Goal: Task Accomplishment & Management: Use online tool/utility

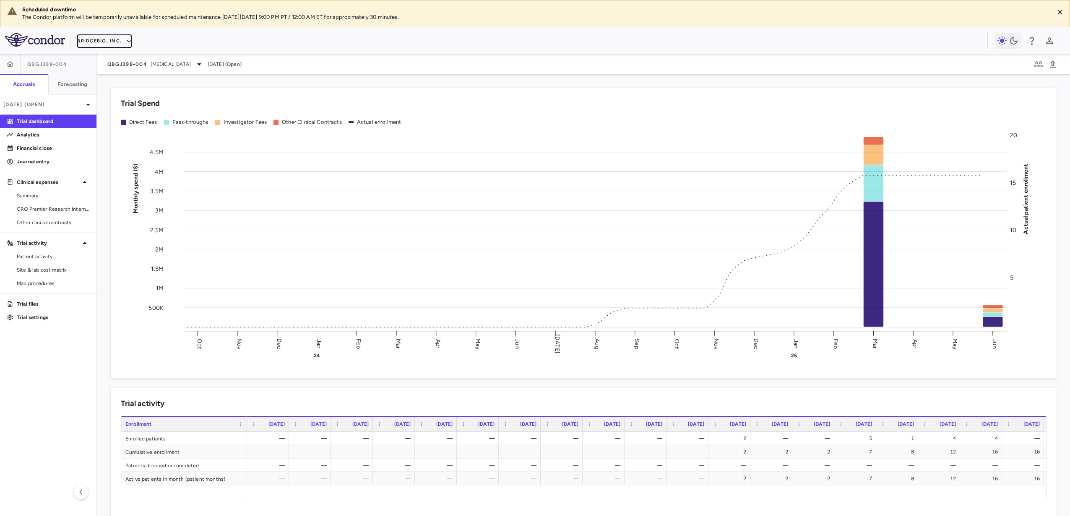
click at [113, 47] on button "BridgeBio, Inc." at bounding box center [104, 40] width 55 height 13
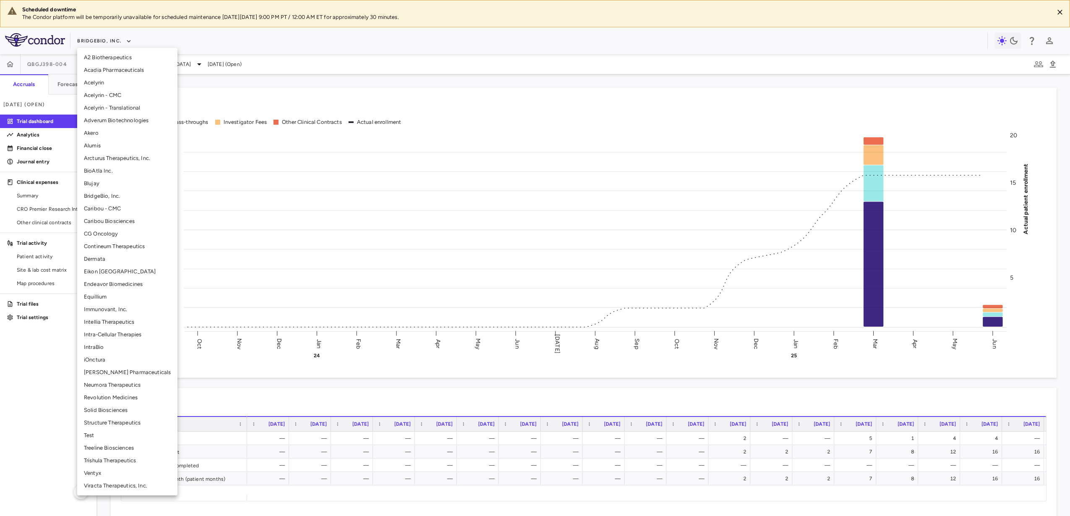
click at [126, 236] on li "CG Oncology" at bounding box center [127, 233] width 100 height 13
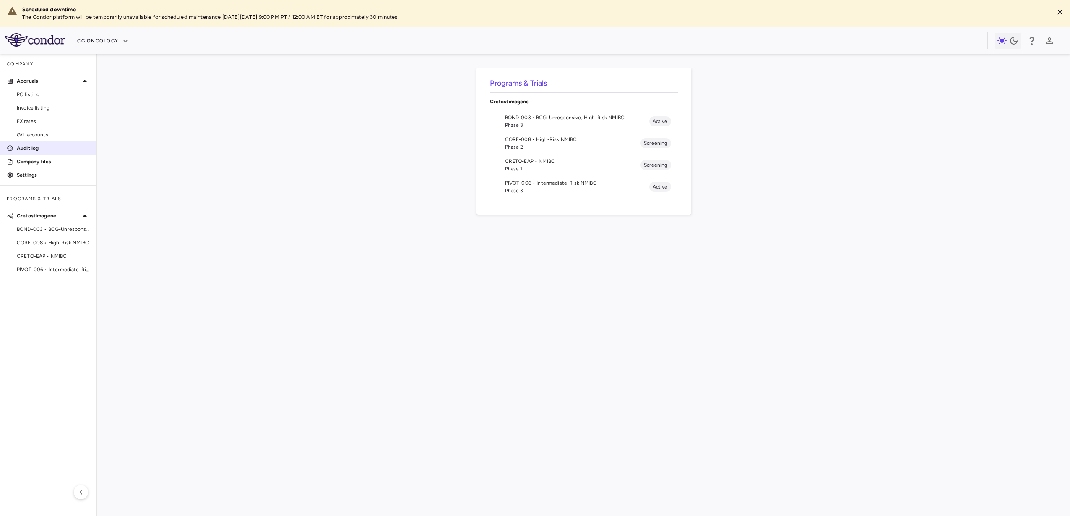
click at [72, 151] on p "Audit log" at bounding box center [53, 148] width 73 height 8
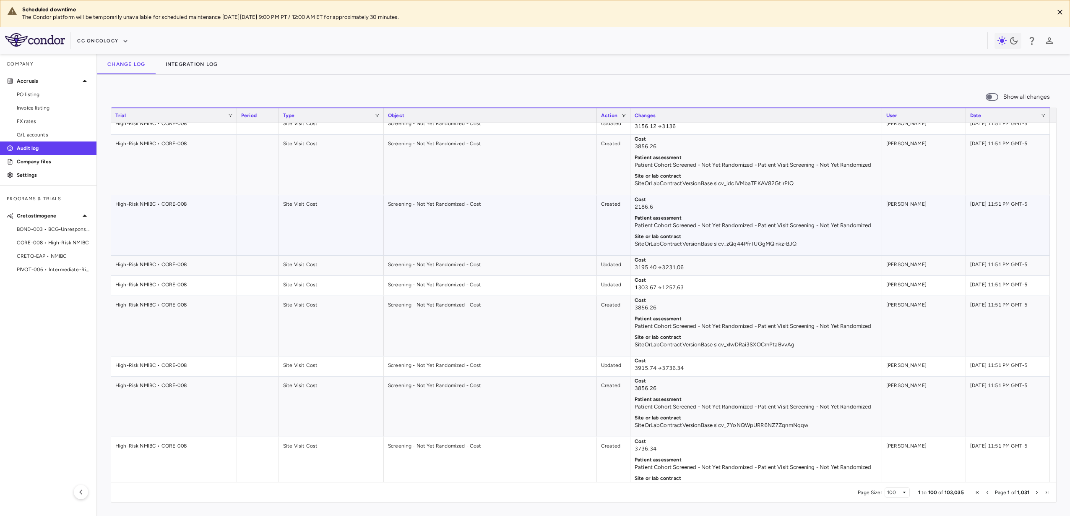
scroll to position [2040, 0]
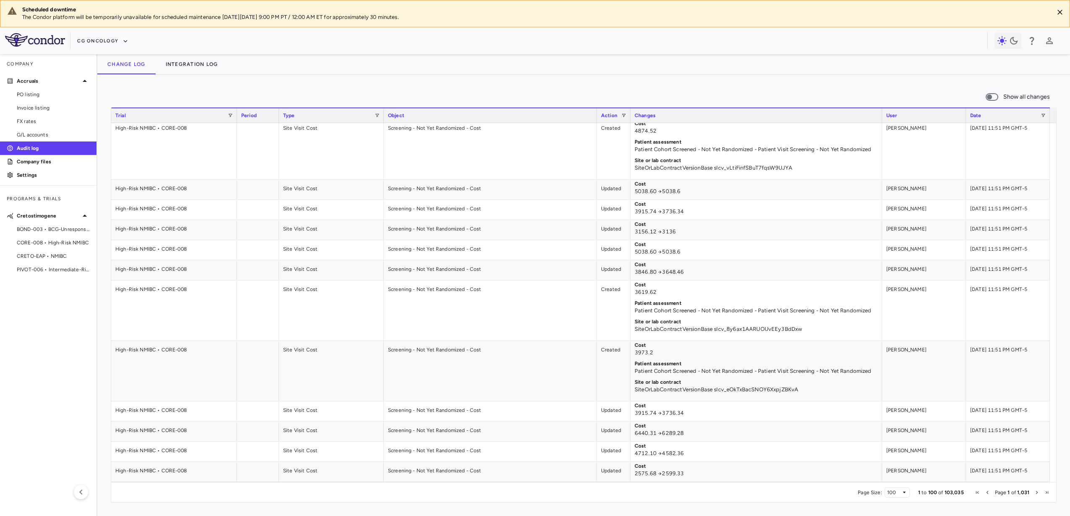
click at [1036, 491] on span "Next Page" at bounding box center [1036, 492] width 5 height 5
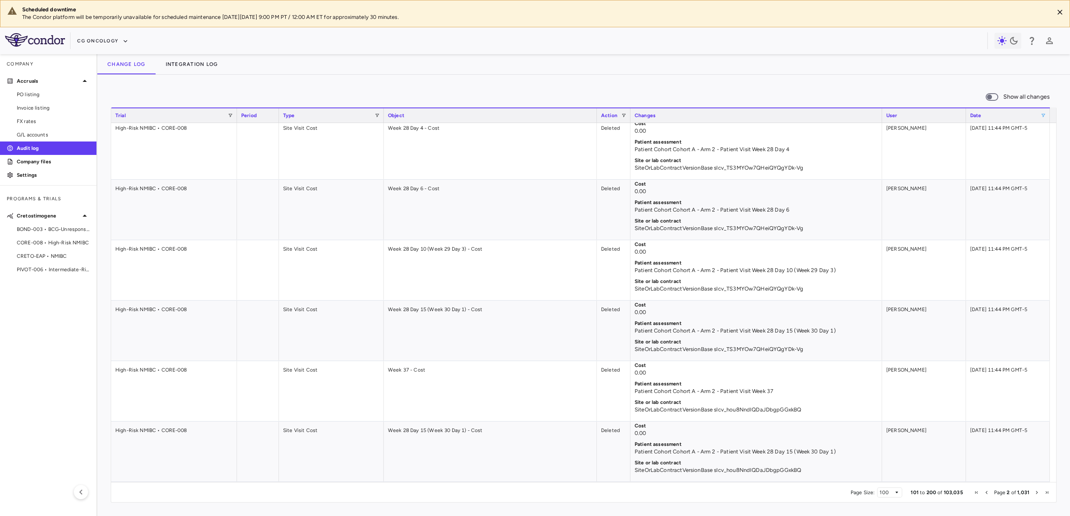
click at [1041, 115] on span at bounding box center [1043, 115] width 5 height 5
click at [1045, 130] on span "Filtering operator" at bounding box center [1045, 130] width 5 height 5
click at [1015, 143] on input "Filter Value" at bounding box center [1018, 144] width 65 height 10
click at [1044, 143] on input "Filter Value" at bounding box center [1018, 144] width 65 height 10
type input "**********"
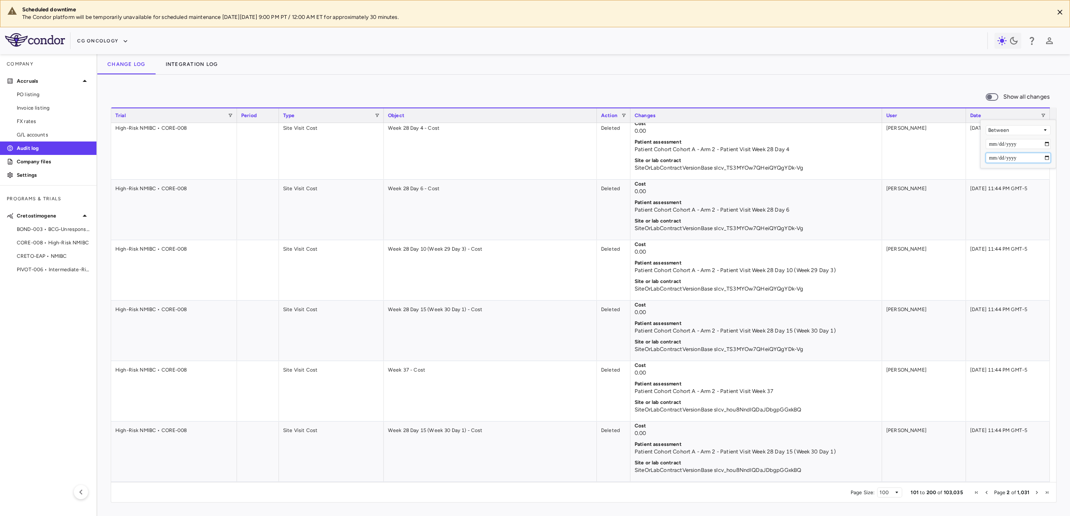
click at [1047, 156] on input "Filter Value" at bounding box center [1018, 158] width 65 height 10
type input "**********"
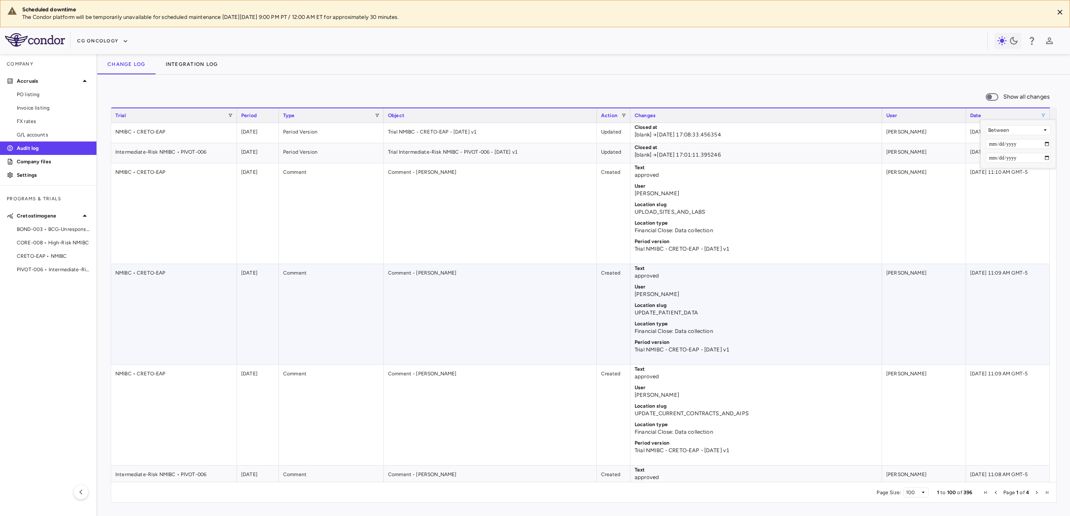
click at [831, 317] on div "Location slug UPDATE_PATIENT_DATA" at bounding box center [756, 310] width 243 height 18
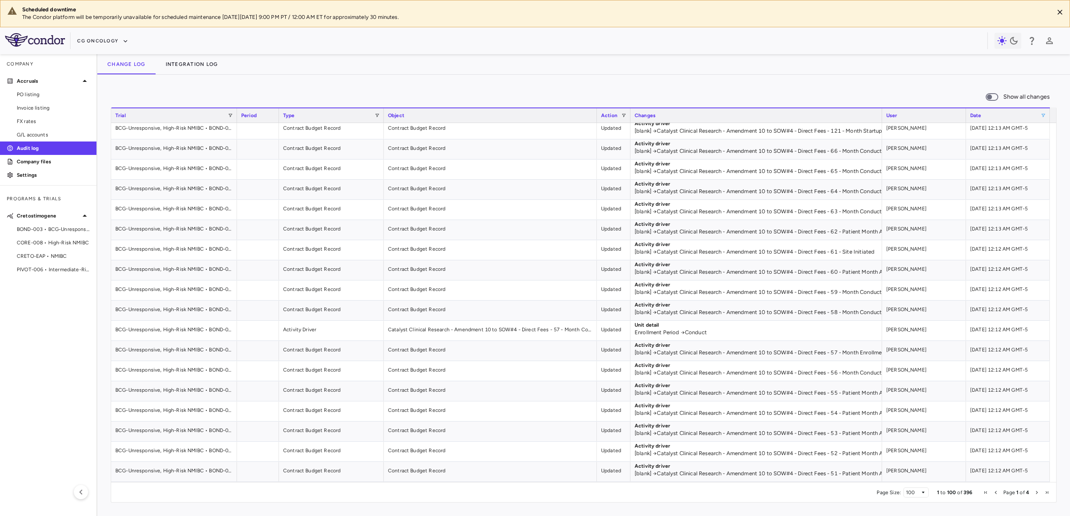
click at [1037, 491] on span "Next Page" at bounding box center [1036, 492] width 5 height 5
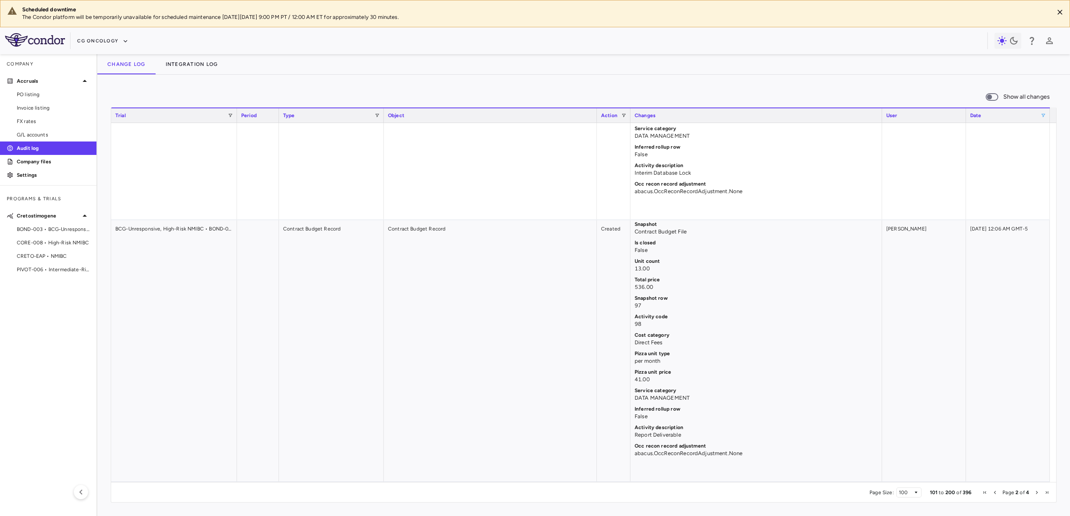
click at [1047, 493] on span "Last Page" at bounding box center [1047, 492] width 5 height 5
